Goal: Task Accomplishment & Management: Complete application form

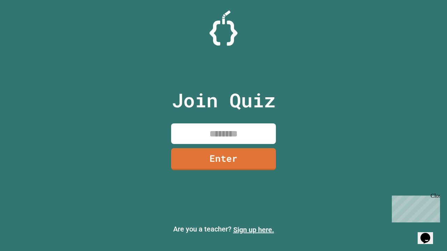
click at [254, 230] on link "Sign up here." at bounding box center [253, 230] width 41 height 8
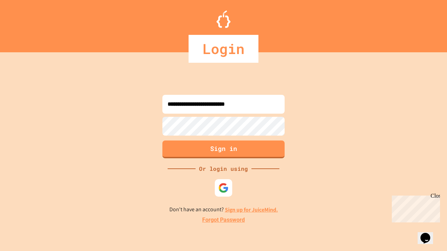
type input "**********"
